Goal: Information Seeking & Learning: Learn about a topic

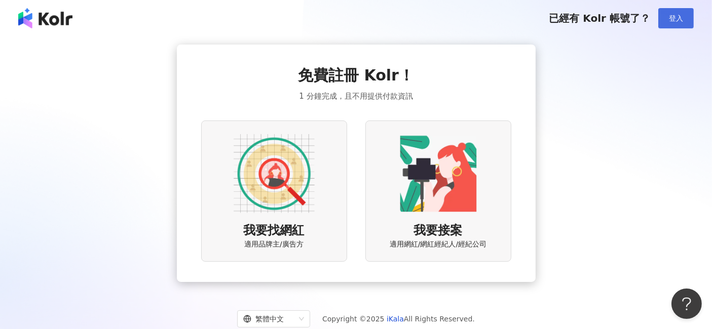
click at [674, 16] on span "登入" at bounding box center [675, 18] width 14 height 8
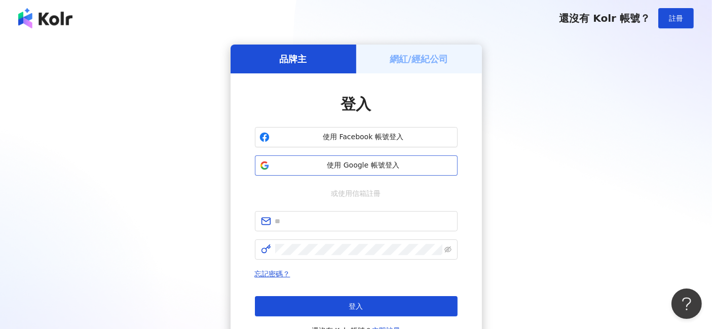
click at [366, 161] on span "使用 Google 帳號登入" at bounding box center [362, 166] width 179 height 10
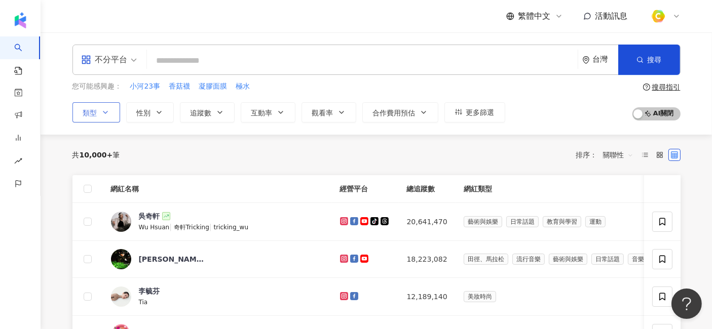
click at [109, 112] on button "類型" at bounding box center [96, 112] width 48 height 20
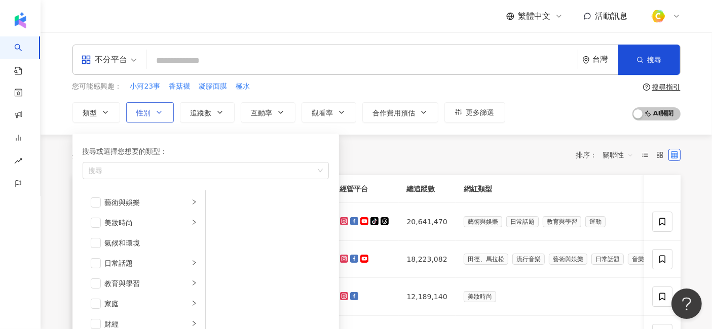
click at [155, 115] on icon "button" at bounding box center [159, 112] width 8 height 8
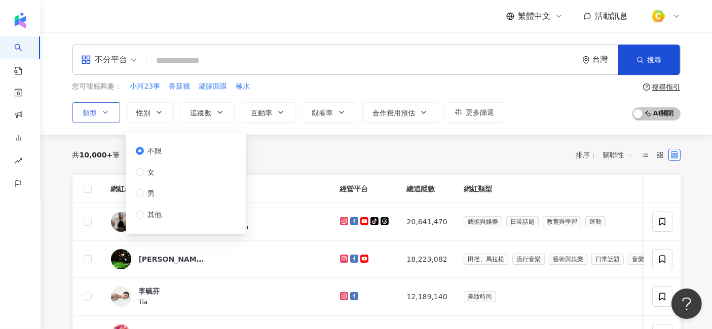
click at [98, 114] on button "類型" at bounding box center [96, 112] width 48 height 20
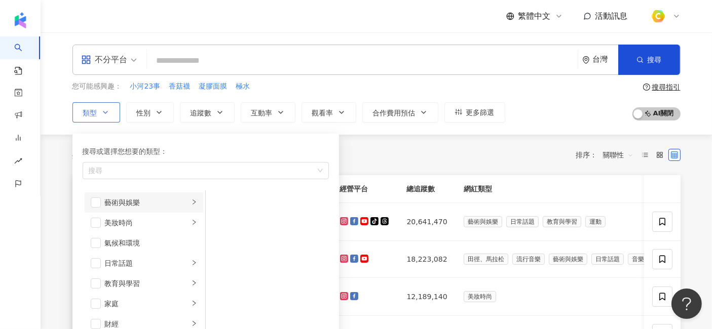
click at [191, 202] on icon "right" at bounding box center [194, 202] width 6 height 6
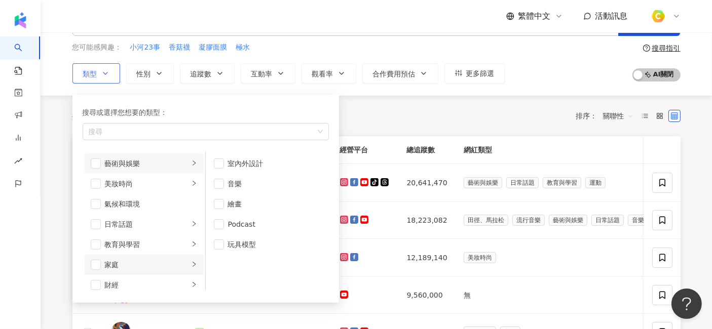
scroll to position [56, 0]
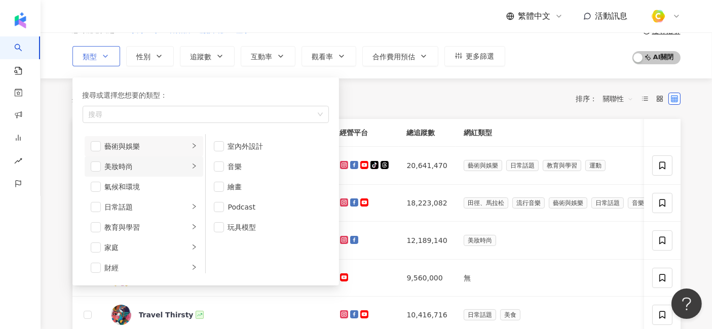
click at [191, 160] on li "美妝時尚" at bounding box center [144, 166] width 119 height 20
click at [181, 186] on div "氣候和環境" at bounding box center [151, 186] width 92 height 11
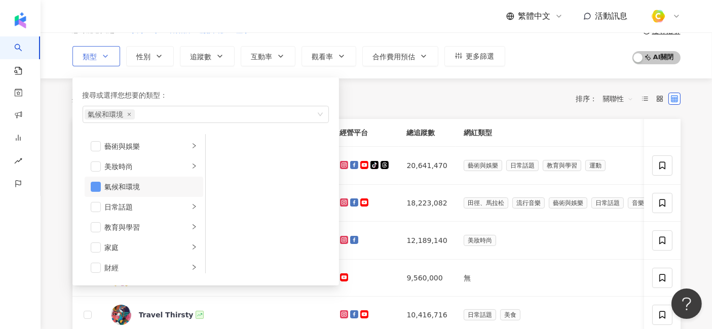
click at [99, 184] on span "button" at bounding box center [96, 187] width 10 height 10
click at [191, 209] on div "button" at bounding box center [194, 207] width 6 height 10
click at [188, 224] on li "教育與學習" at bounding box center [144, 227] width 119 height 20
click at [180, 246] on li "家庭" at bounding box center [144, 248] width 119 height 20
click at [191, 263] on div "button" at bounding box center [194, 268] width 6 height 10
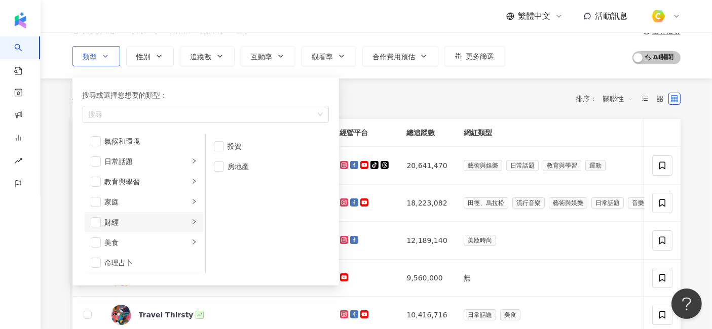
scroll to position [61, 0]
click at [190, 222] on li "美食" at bounding box center [144, 227] width 119 height 20
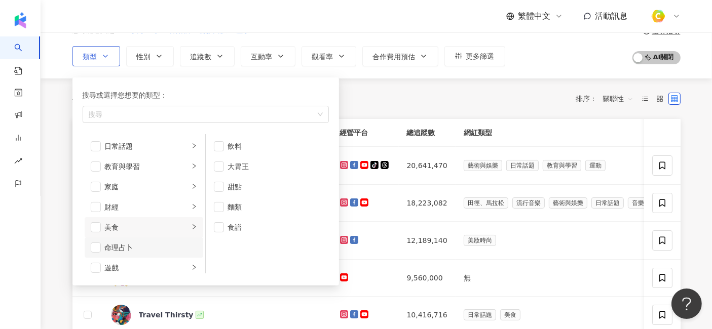
scroll to position [117, 0]
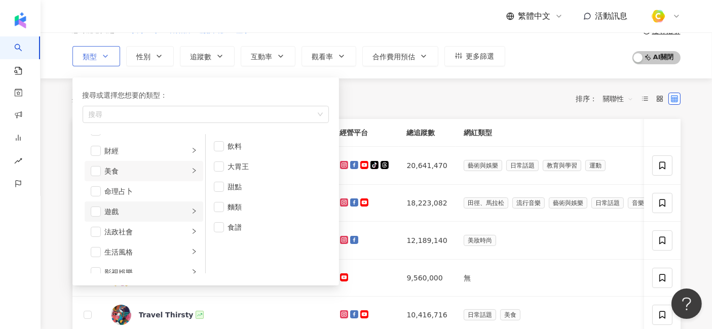
click at [191, 210] on li "遊戲" at bounding box center [144, 212] width 119 height 20
click at [191, 235] on div "button" at bounding box center [194, 232] width 6 height 10
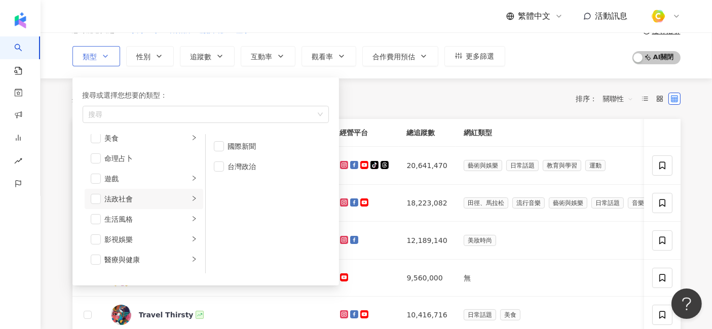
scroll to position [173, 0]
click at [190, 199] on li "生活風格" at bounding box center [144, 196] width 119 height 20
click at [191, 215] on icon "right" at bounding box center [194, 216] width 6 height 6
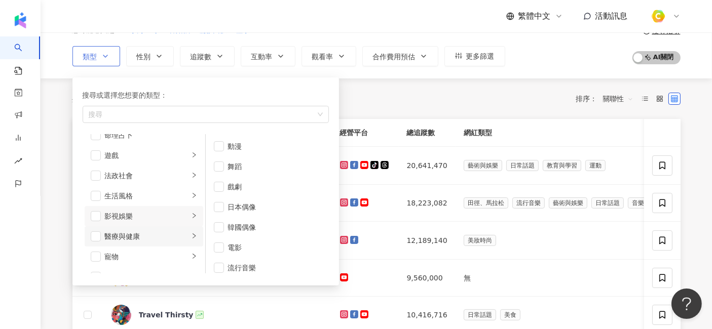
click at [191, 239] on div "button" at bounding box center [194, 236] width 6 height 10
click at [192, 257] on li "寵物" at bounding box center [144, 257] width 119 height 20
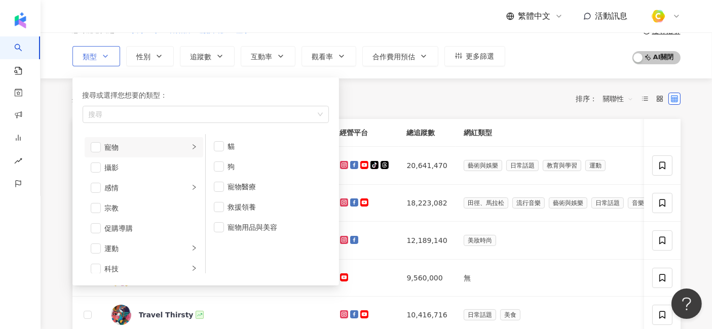
scroll to position [286, 0]
click at [192, 182] on icon "right" at bounding box center [193, 184] width 3 height 5
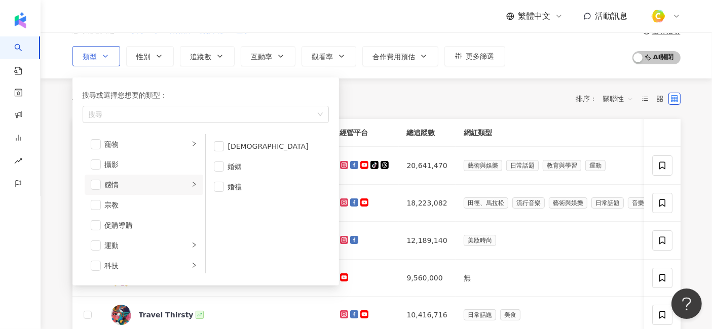
scroll to position [342, 0]
click at [192, 188] on icon "right" at bounding box center [193, 188] width 3 height 5
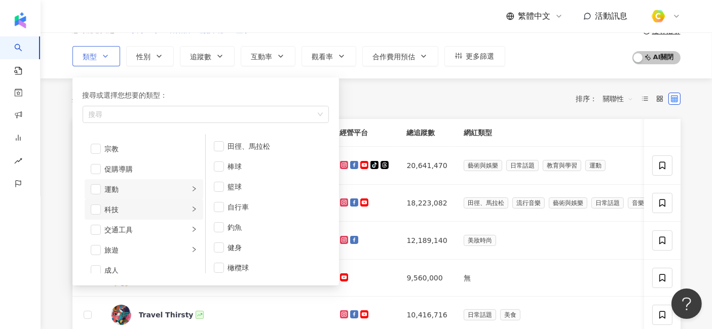
click at [192, 207] on icon "right" at bounding box center [193, 209] width 3 height 5
click at [191, 225] on div "button" at bounding box center [194, 230] width 6 height 10
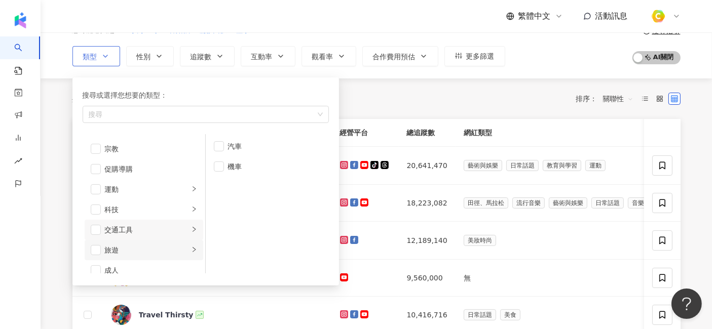
click at [192, 249] on icon "right" at bounding box center [193, 249] width 3 height 5
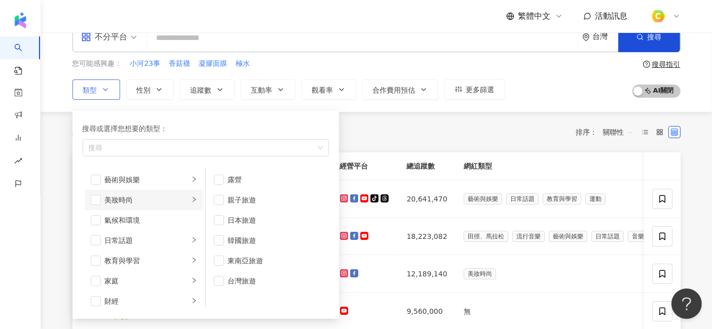
scroll to position [0, 0]
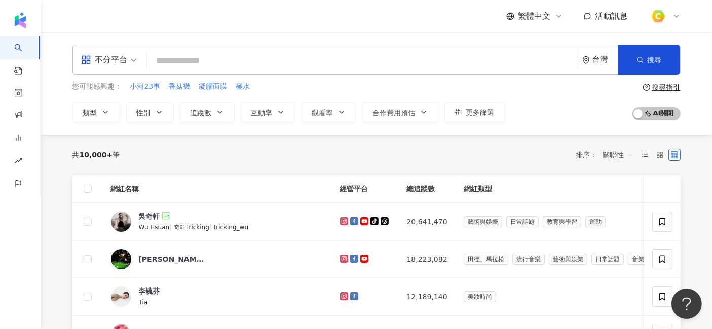
click at [418, 147] on div "共 10,000+ 筆 排序： 關聯性" at bounding box center [376, 155] width 608 height 16
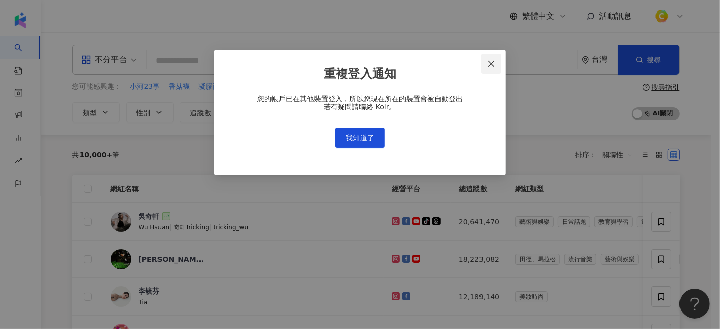
click at [493, 61] on icon "close" at bounding box center [491, 64] width 8 height 8
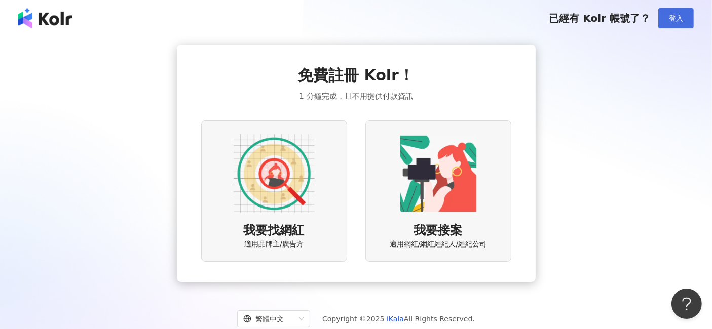
click at [683, 13] on button "登入" at bounding box center [675, 18] width 35 height 20
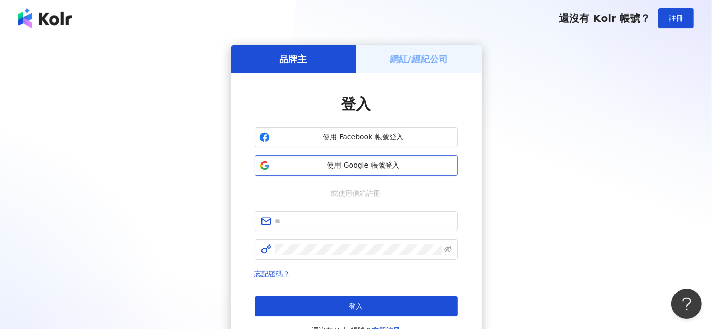
click at [397, 166] on span "使用 Google 帳號登入" at bounding box center [362, 166] width 179 height 10
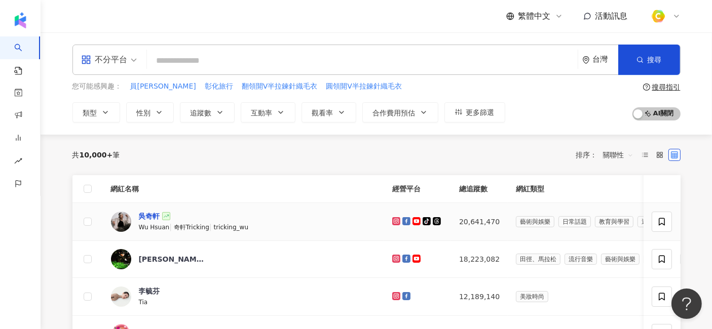
click at [159, 216] on div "吳奇軒" at bounding box center [149, 216] width 21 height 10
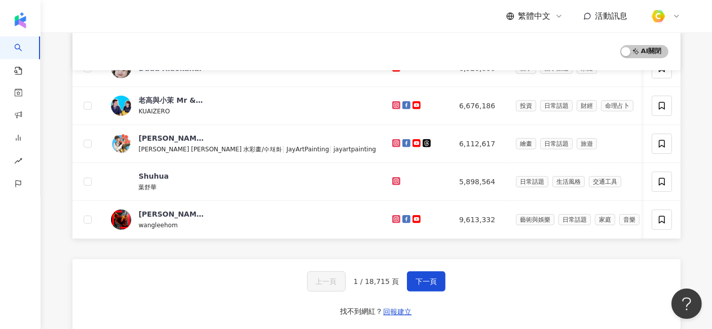
scroll to position [404, 0]
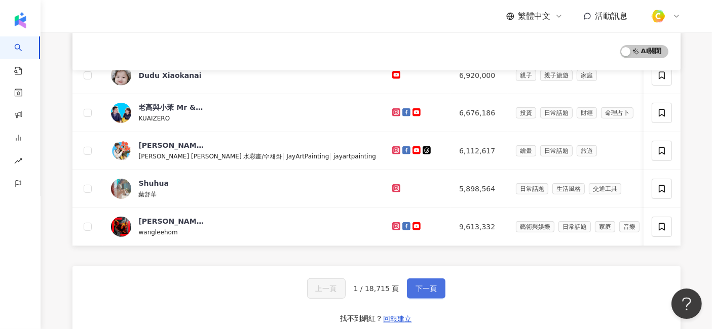
click at [424, 293] on span "下一頁" at bounding box center [425, 289] width 21 height 8
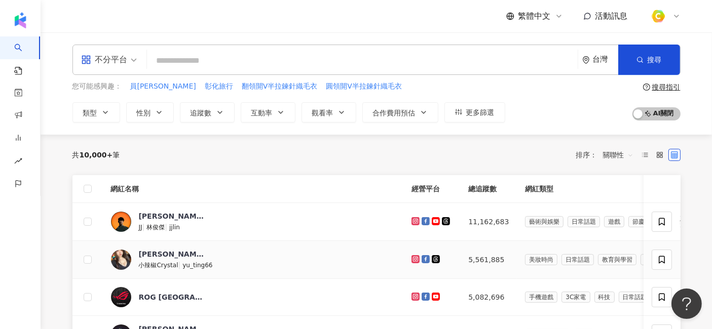
scroll to position [1, 0]
click at [95, 115] on span "類型" at bounding box center [90, 112] width 14 height 8
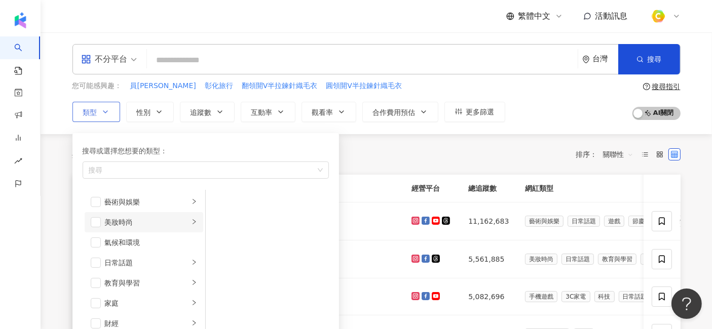
click at [119, 219] on div "美妝時尚" at bounding box center [147, 222] width 84 height 11
click at [248, 196] on div "保養" at bounding box center [274, 201] width 93 height 11
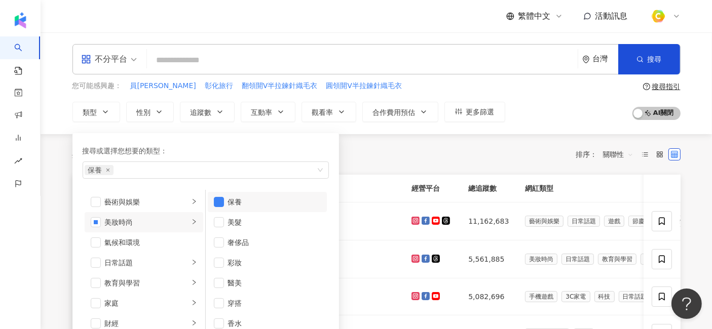
click at [72, 102] on button "類型 搜尋或選擇您想要的類型： 保養 藝術與娛樂 美妝時尚 氣候和環境 日常話題 教育與學習 家庭 財經 美食 命理占卜 遊戲 法政社會 生活風格 影視娛樂 …" at bounding box center [96, 112] width 48 height 20
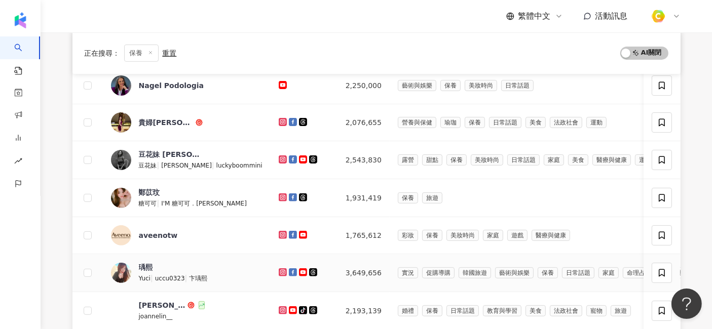
scroll to position [27, 0]
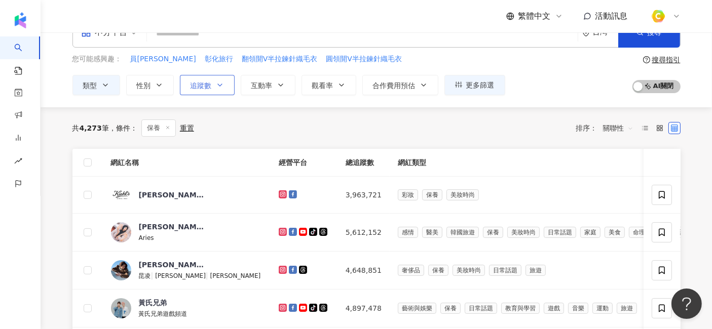
click at [201, 89] on span "追蹤數" at bounding box center [200, 86] width 21 height 8
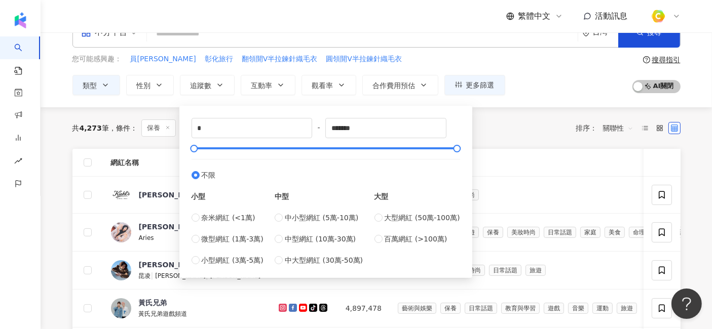
click at [283, 210] on div "中型 中小型網紅 (5萬-10萬) 中型網紅 (10萬-30萬) 中大型網紅 (30萬-50萬)" at bounding box center [318, 223] width 88 height 85
type input "*****"
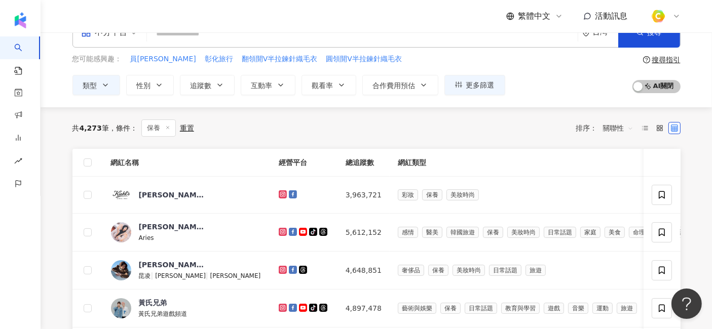
click at [601, 149] on th "網紅類型" at bounding box center [594, 163] width 411 height 28
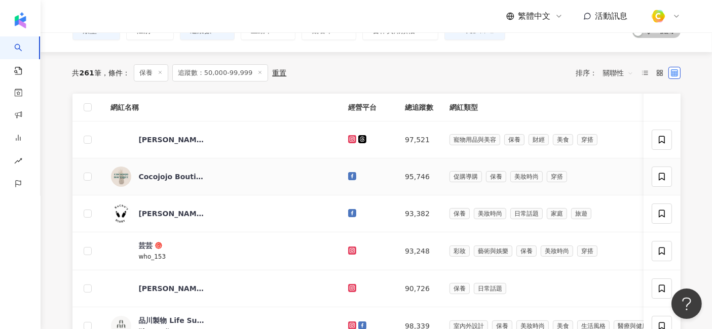
scroll to position [82, 0]
click at [152, 244] on div "芸芸" at bounding box center [146, 246] width 14 height 10
